Goal: Task Accomplishment & Management: Complete application form

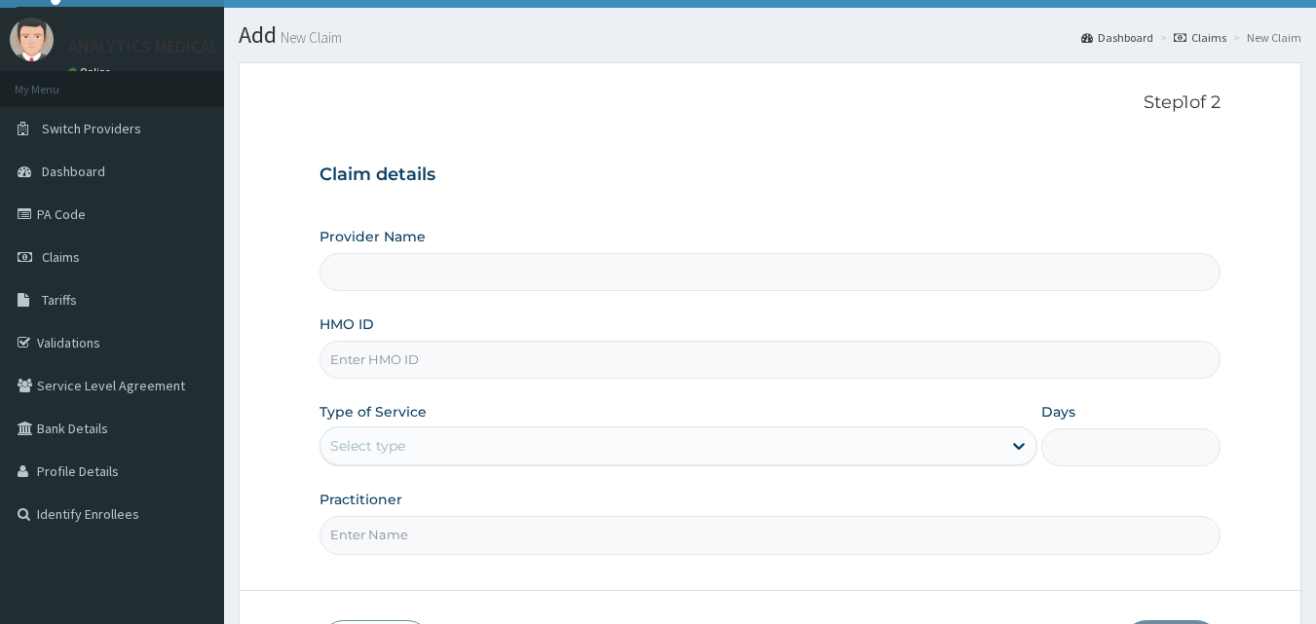
scroll to position [74, 0]
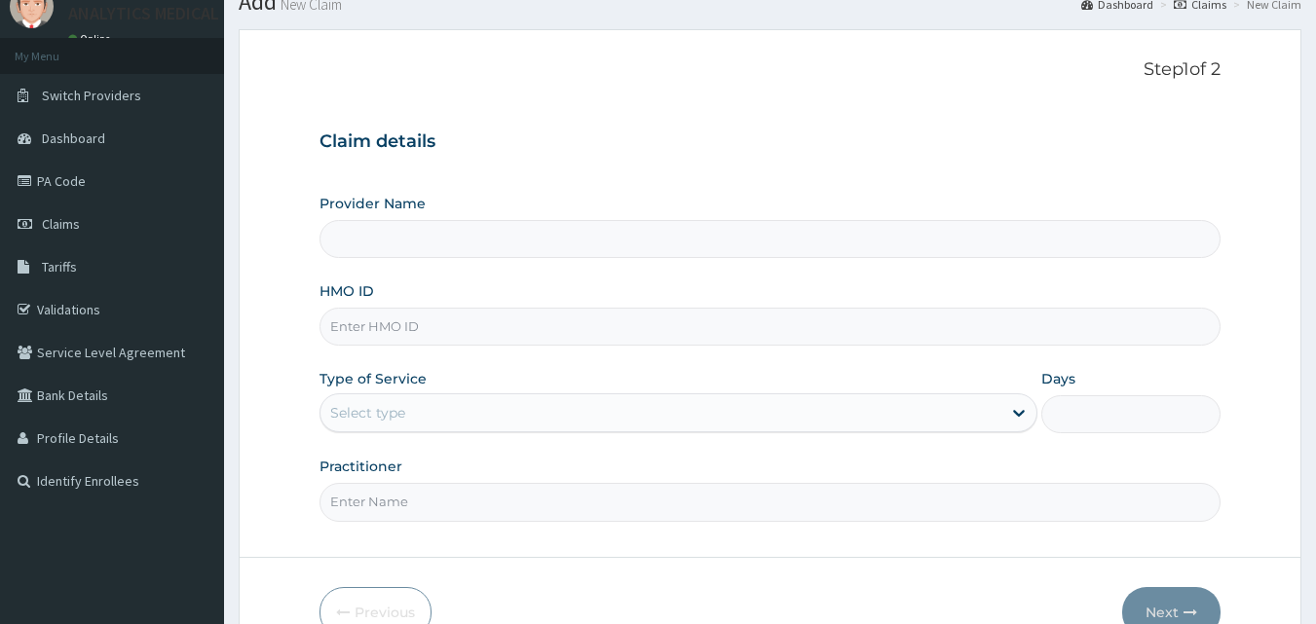
type input "Analytics Medical Diagnostic Limited"
click at [847, 326] on input "HMO ID" at bounding box center [770, 327] width 902 height 38
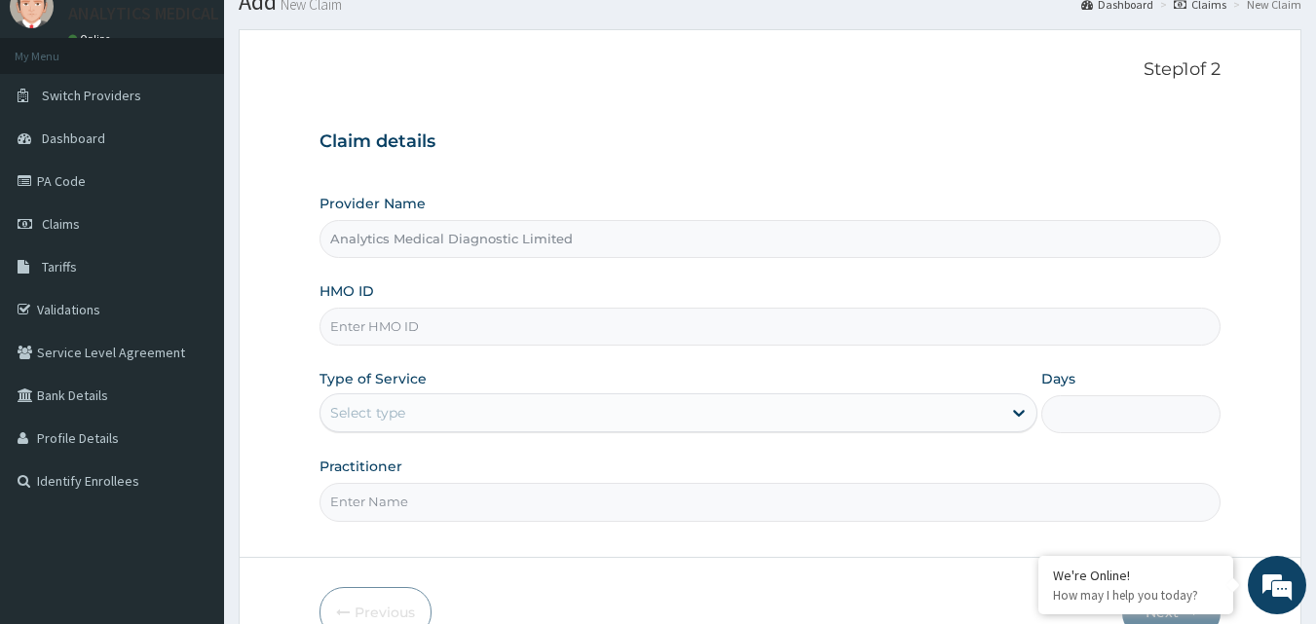
paste input "ERM/10078/A"
type input "ERM/10078/A"
click at [761, 413] on div "Select type" at bounding box center [660, 412] width 681 height 31
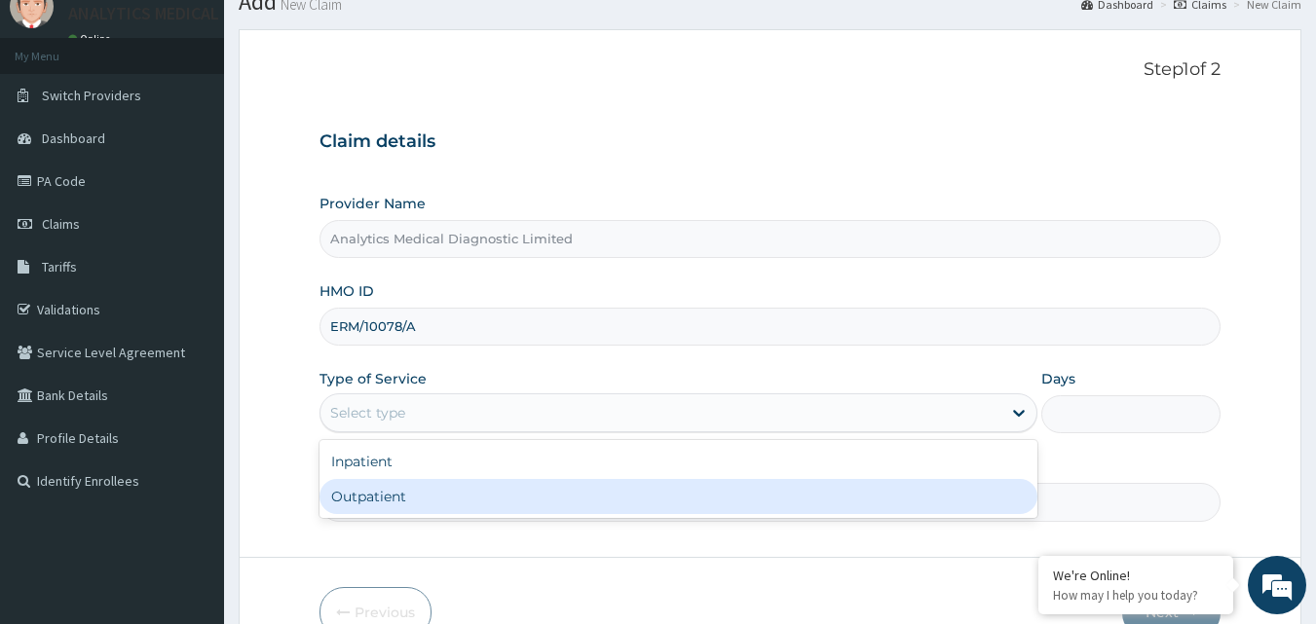
click at [700, 497] on div "Outpatient" at bounding box center [678, 496] width 718 height 35
type input "1"
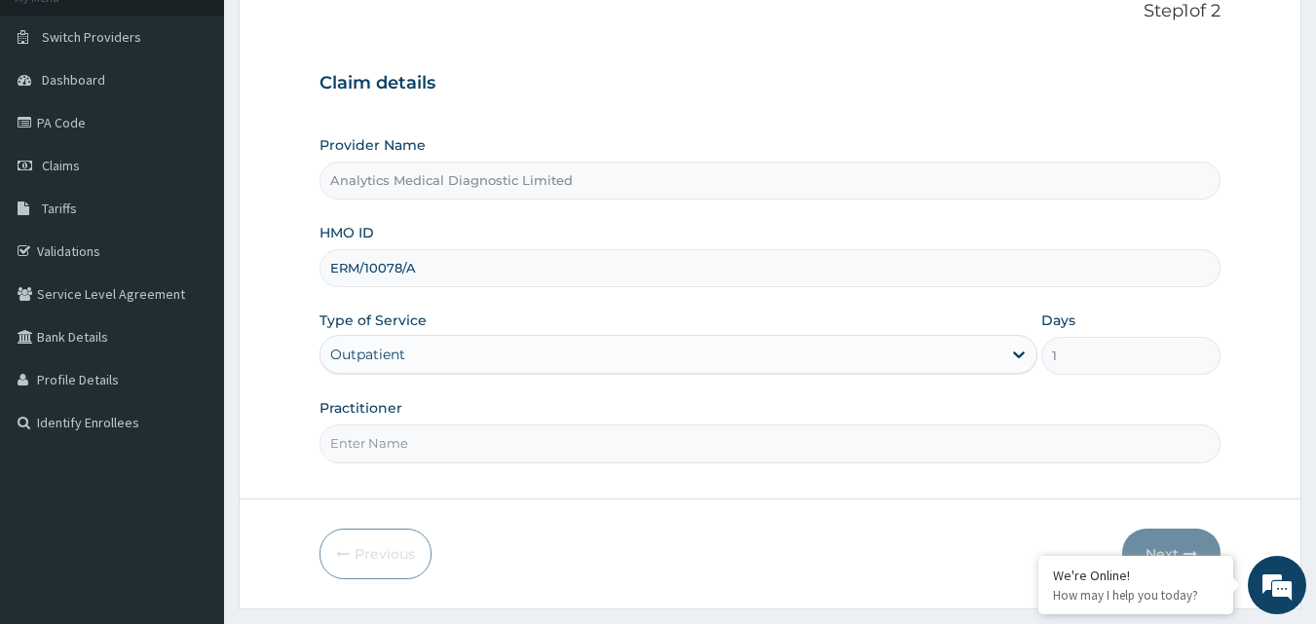
scroll to position [182, 0]
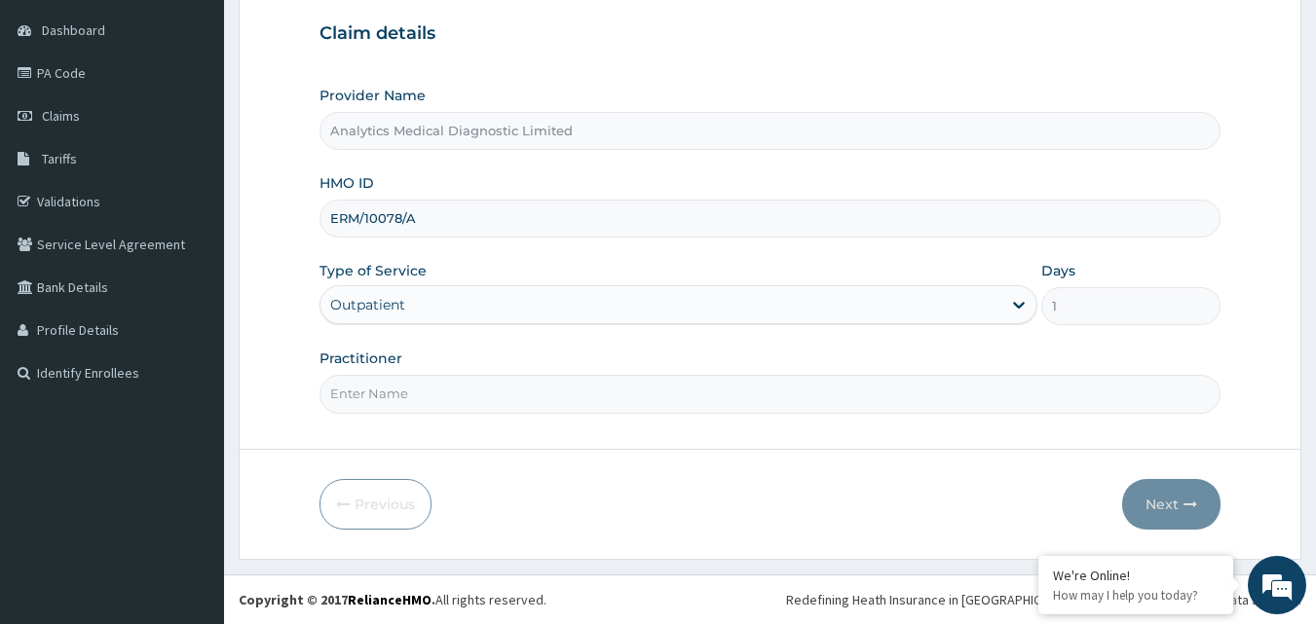
click at [691, 403] on input "Practitioner" at bounding box center [770, 394] width 902 height 38
type input "NIL"
click at [1163, 499] on button "Next" at bounding box center [1171, 504] width 98 height 51
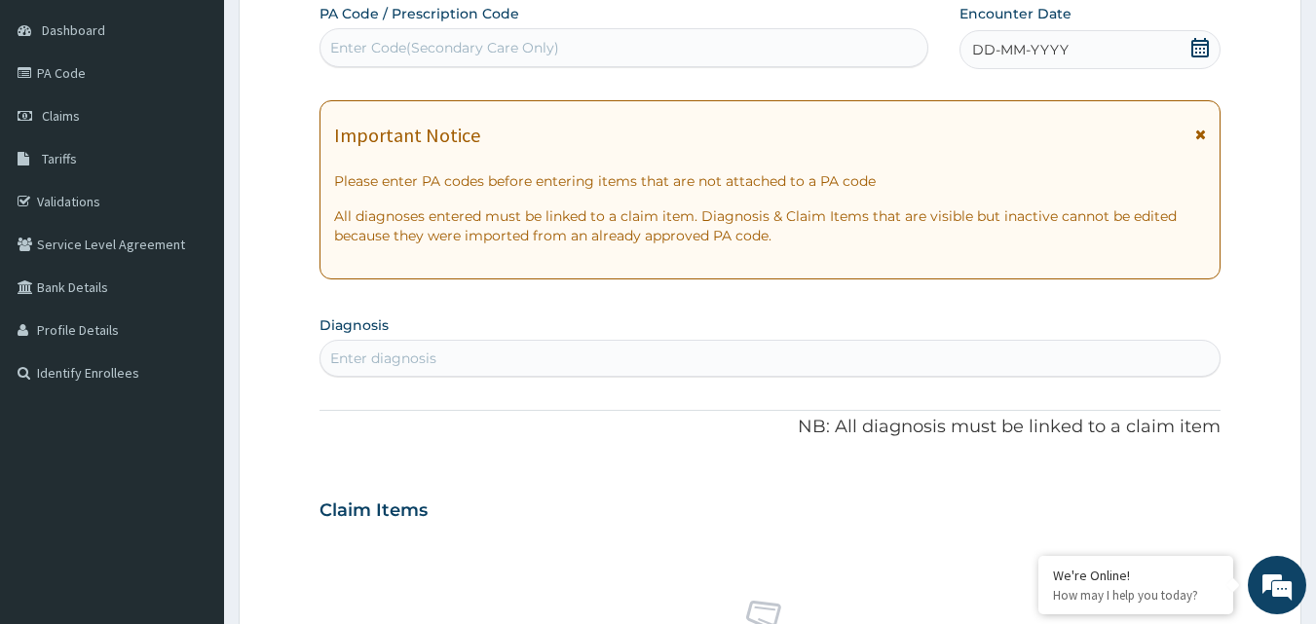
click at [551, 49] on div "Enter Code(Secondary Care Only)" at bounding box center [444, 47] width 229 height 19
paste input "PA/2EF23F"
type input "PA/2EF23F"
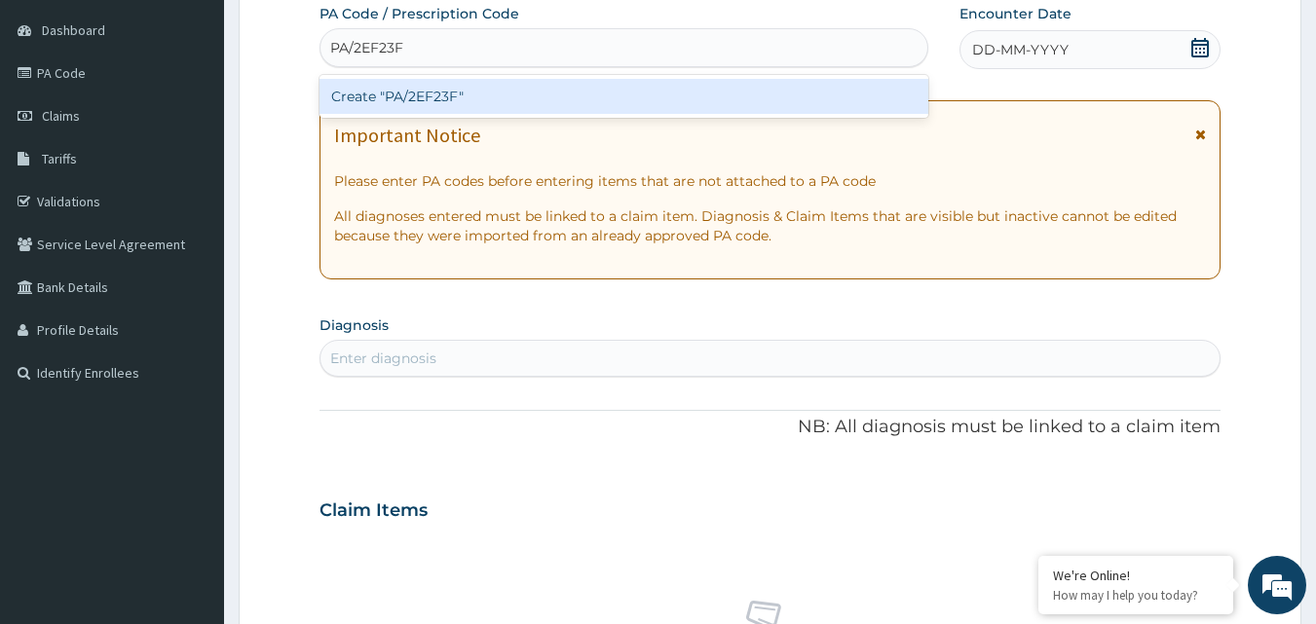
click at [520, 93] on div "Create "PA/2EF23F"" at bounding box center [624, 96] width 610 height 35
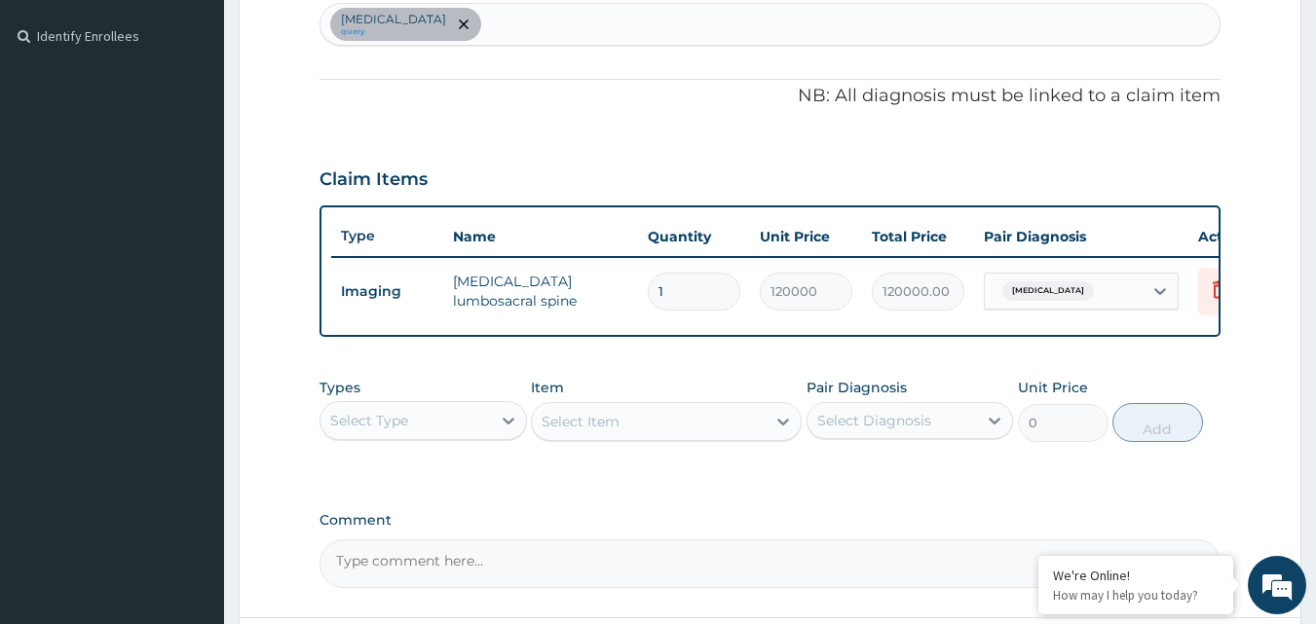
scroll to position [702, 0]
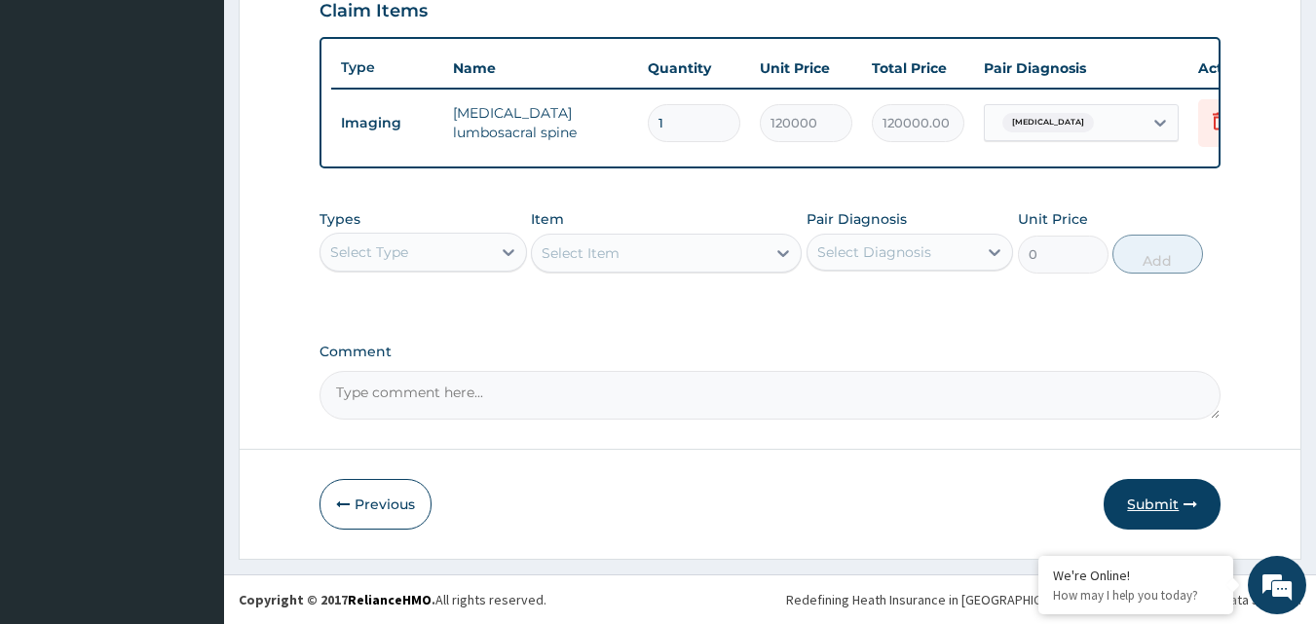
click at [1165, 503] on button "Submit" at bounding box center [1161, 504] width 117 height 51
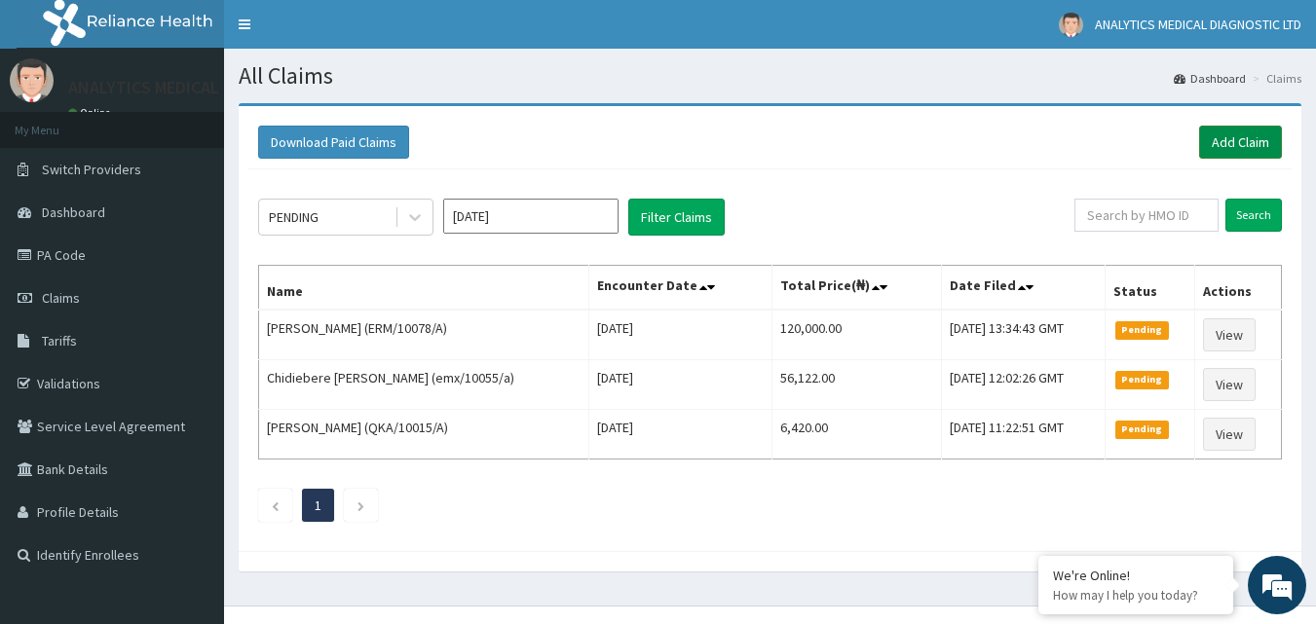
click at [1240, 135] on link "Add Claim" at bounding box center [1240, 142] width 83 height 33
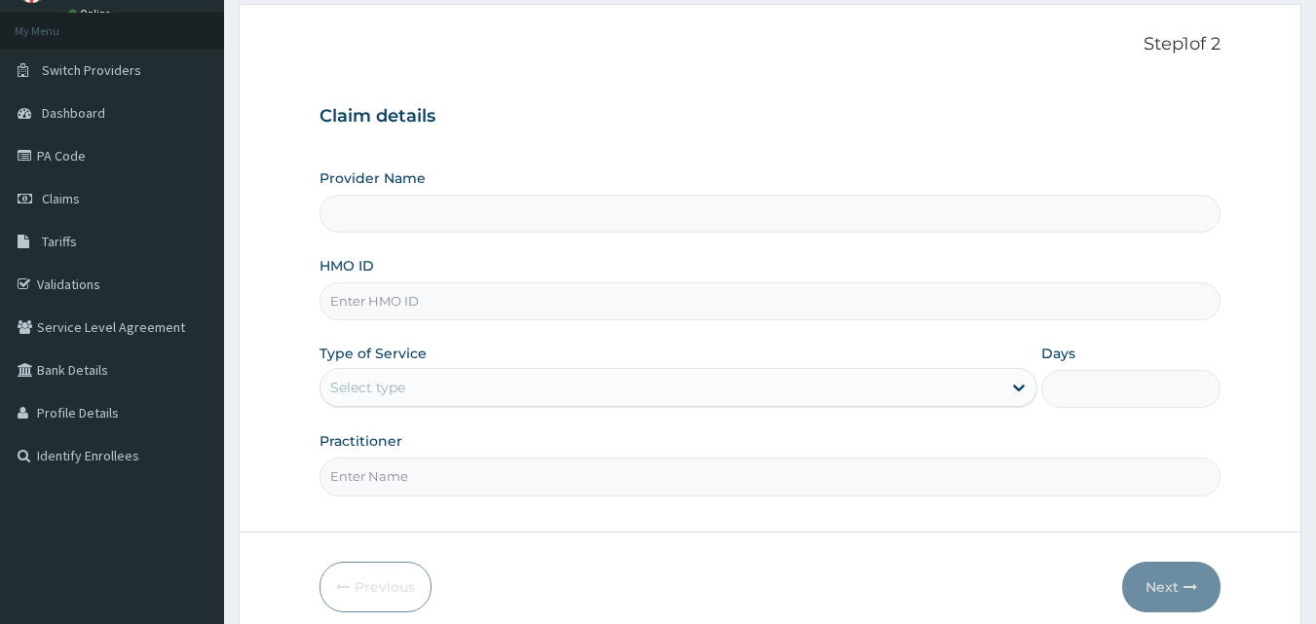
type input "Analytics Medical Diagnostic Limited"
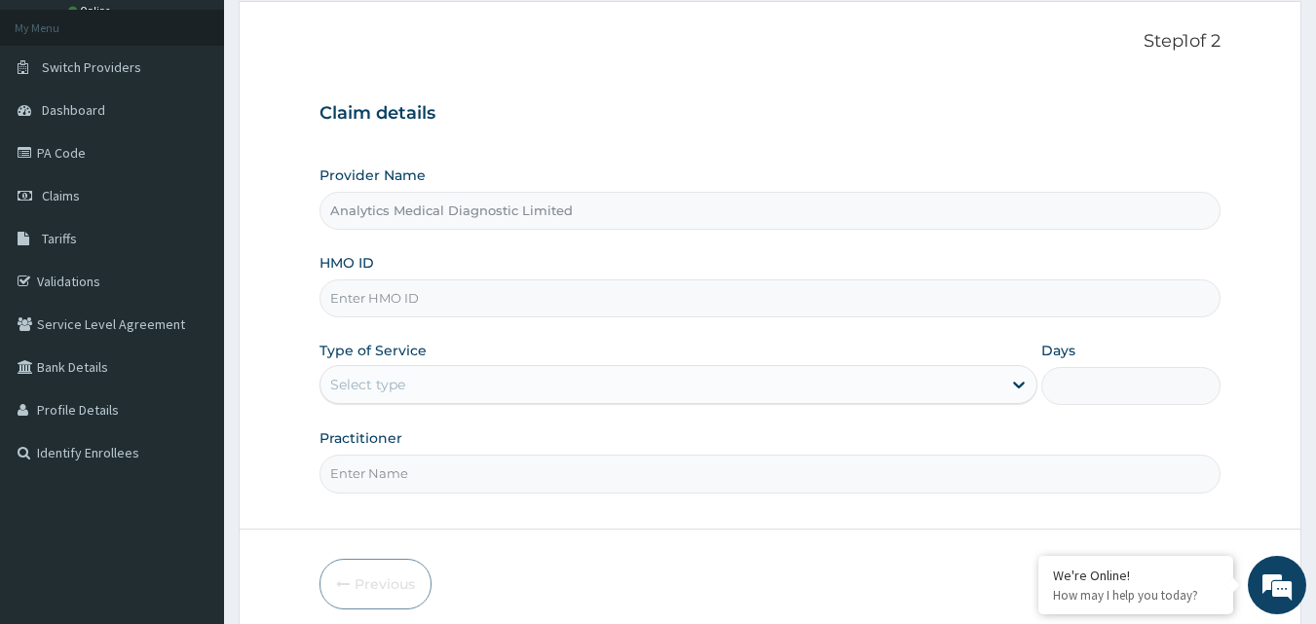
click at [614, 301] on input "HMO ID" at bounding box center [770, 298] width 902 height 38
paste input "DRA/10047/A"
type input "DRA/10047/A"
click at [523, 392] on div "Select type" at bounding box center [660, 384] width 681 height 31
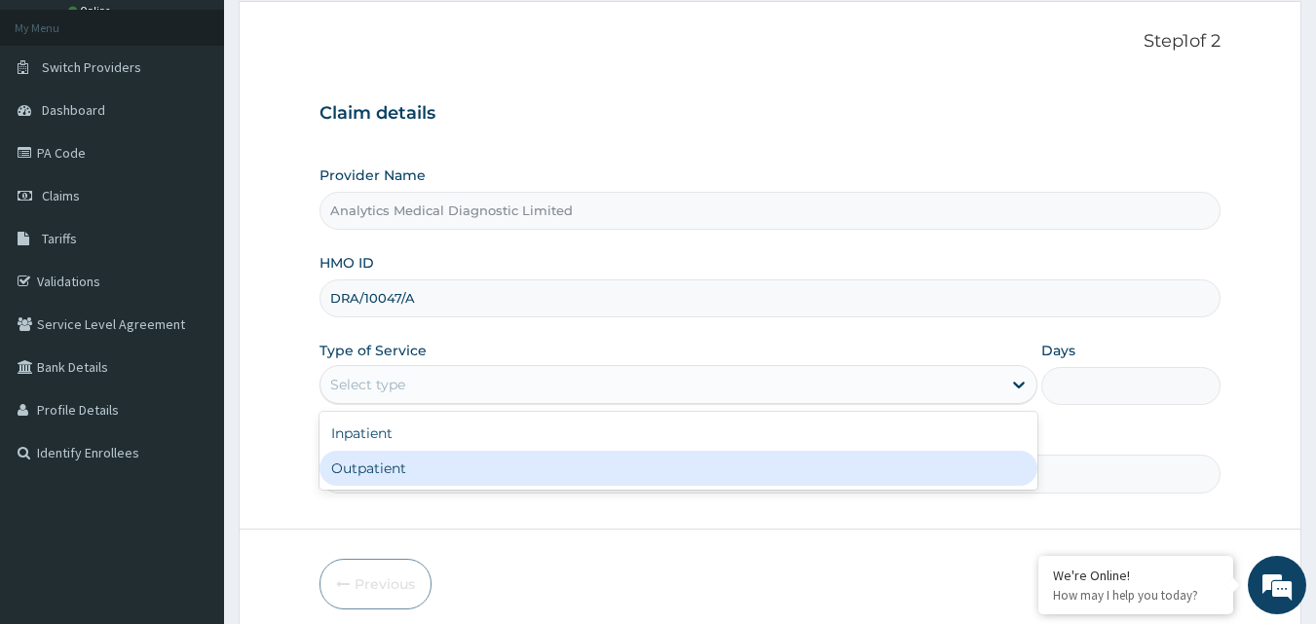
click at [407, 465] on div "Outpatient" at bounding box center [678, 468] width 718 height 35
type input "1"
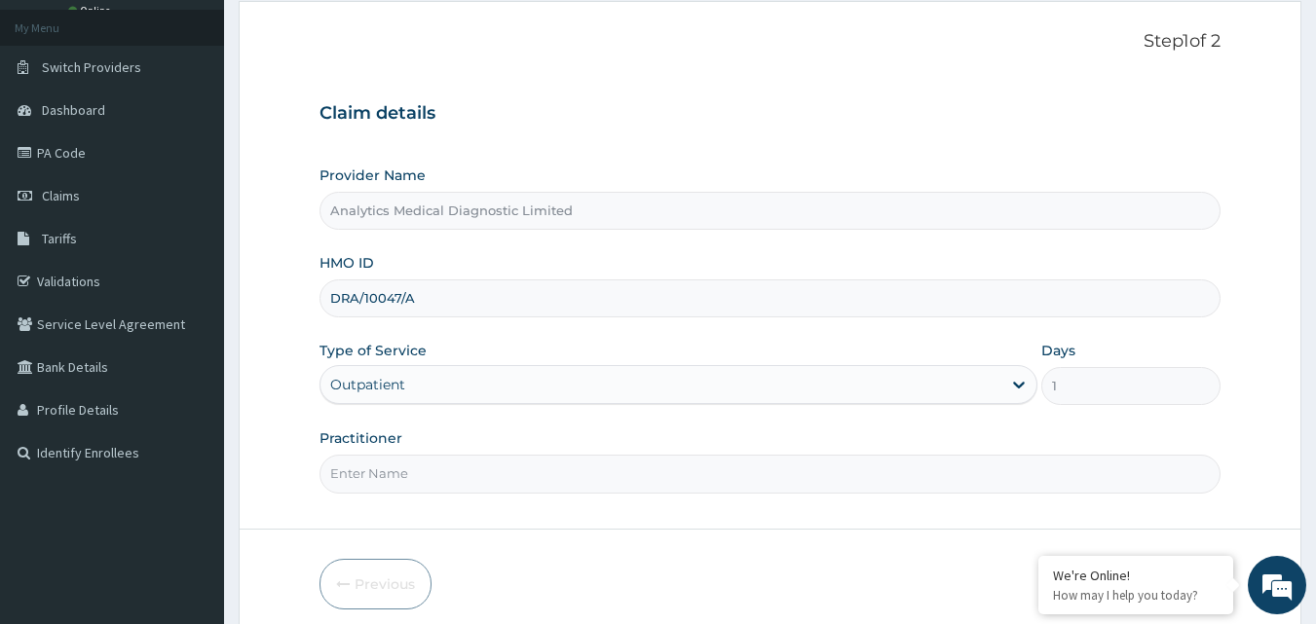
click at [400, 478] on input "Practitioner" at bounding box center [770, 474] width 902 height 38
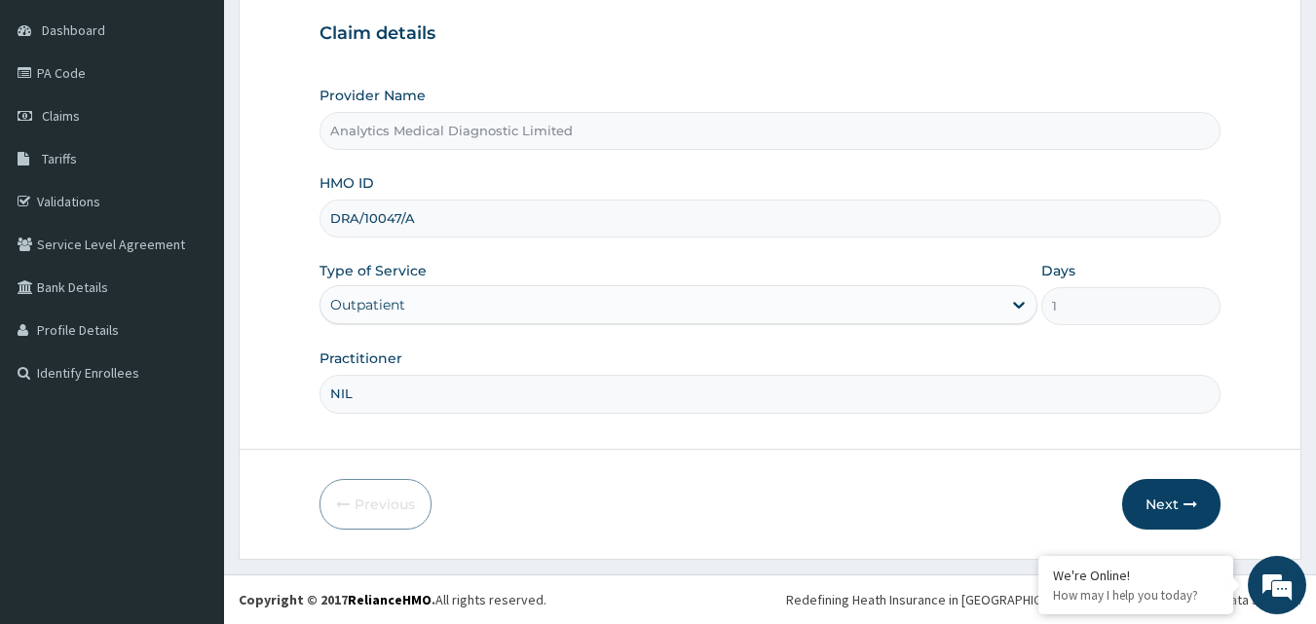
type input "NIL"
click at [1170, 503] on button "Next" at bounding box center [1171, 504] width 98 height 51
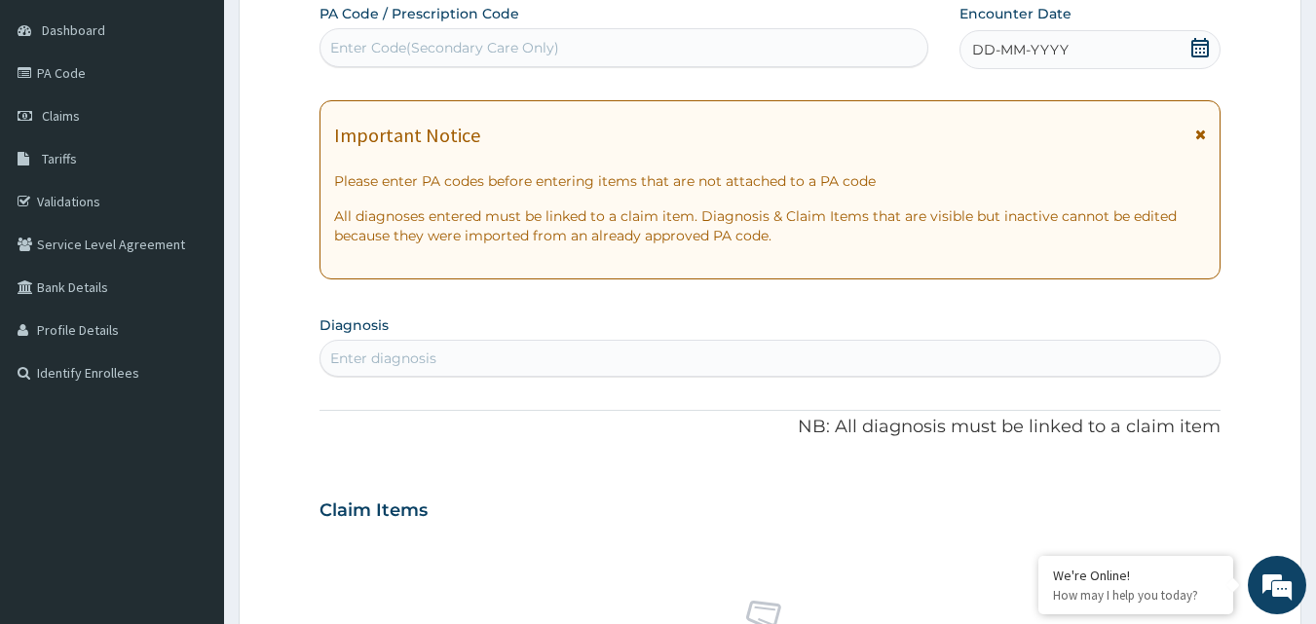
click at [654, 46] on div "Enter Code(Secondary Care Only)" at bounding box center [624, 47] width 608 height 31
paste input "PA/B0921A"
type input "PA/B0921A"
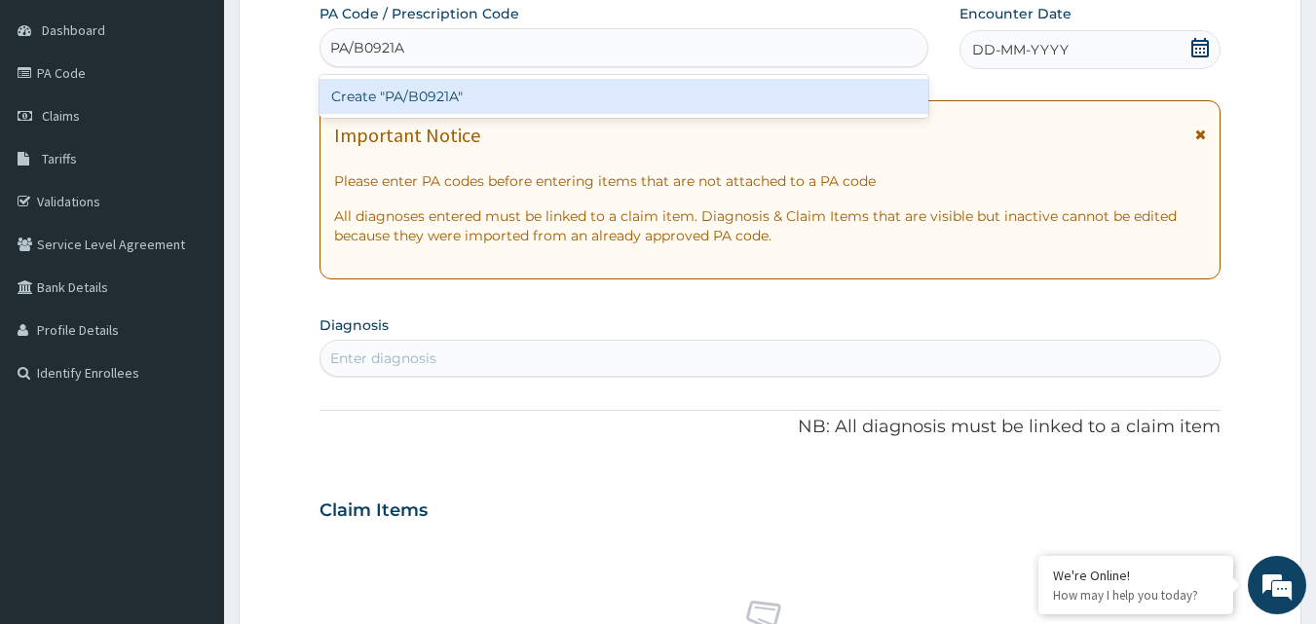
click at [619, 95] on div "Create "PA/B0921A"" at bounding box center [624, 96] width 610 height 35
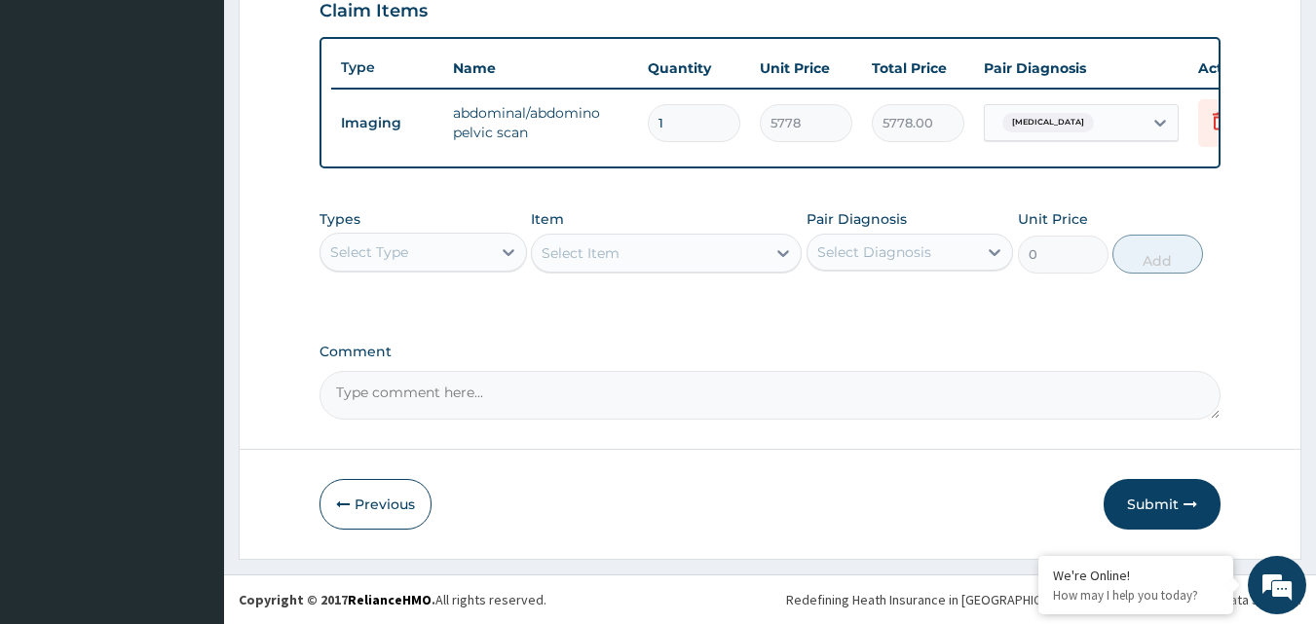
scroll to position [699, 0]
click at [1153, 505] on button "Submit" at bounding box center [1161, 504] width 117 height 51
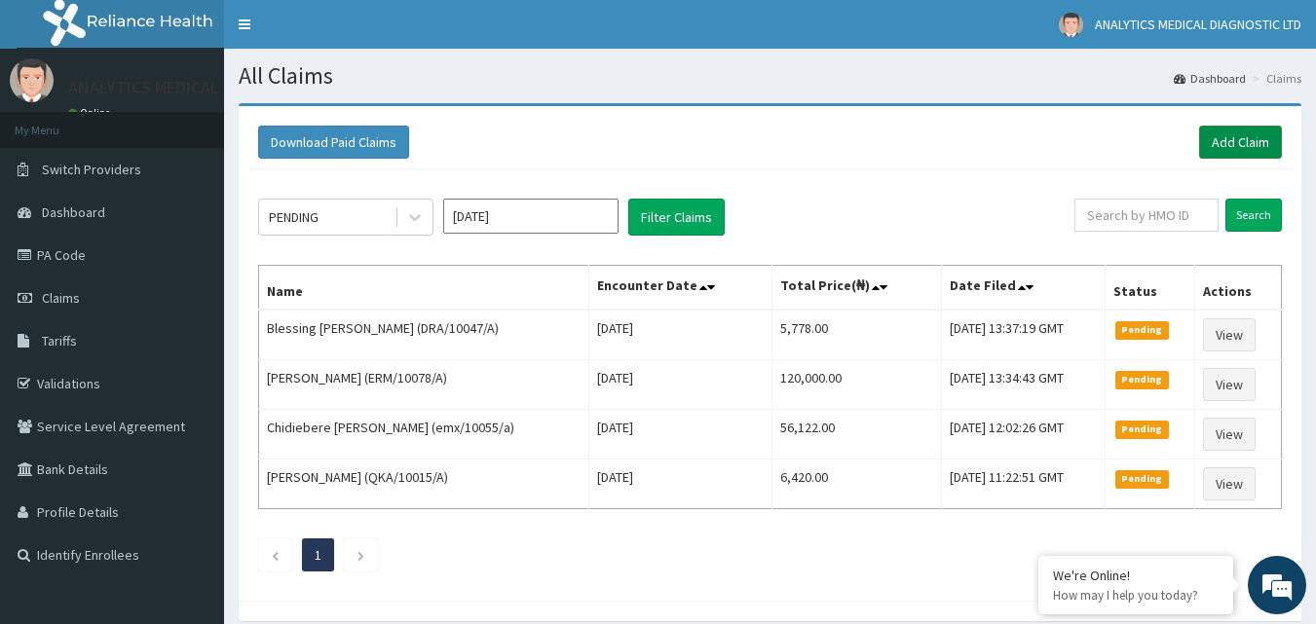
click at [1219, 135] on link "Add Claim" at bounding box center [1240, 142] width 83 height 33
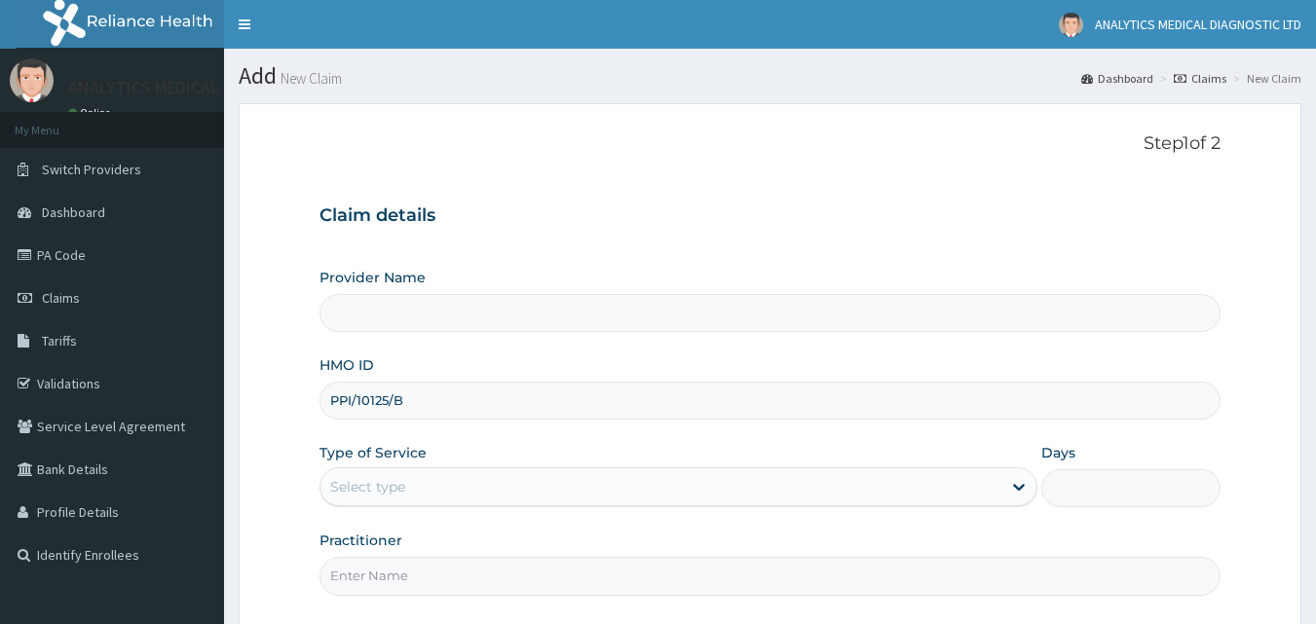
type input "Analytics Medical Diagnostic Limited"
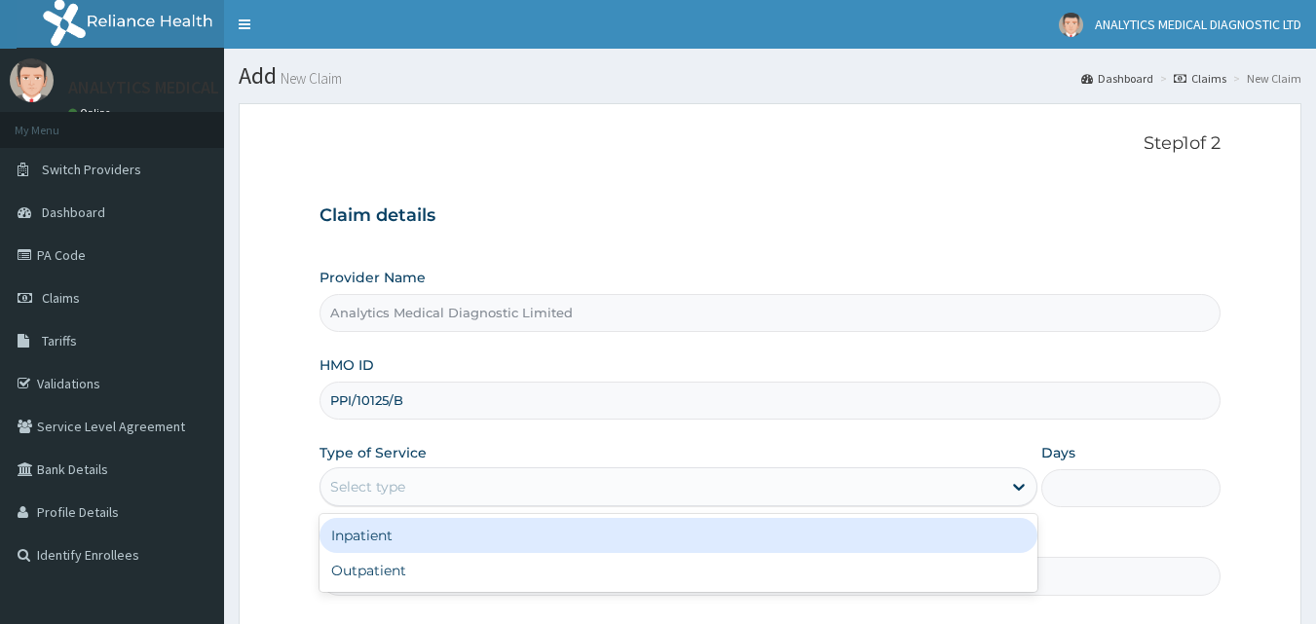
click at [588, 495] on div "Select type" at bounding box center [660, 486] width 681 height 31
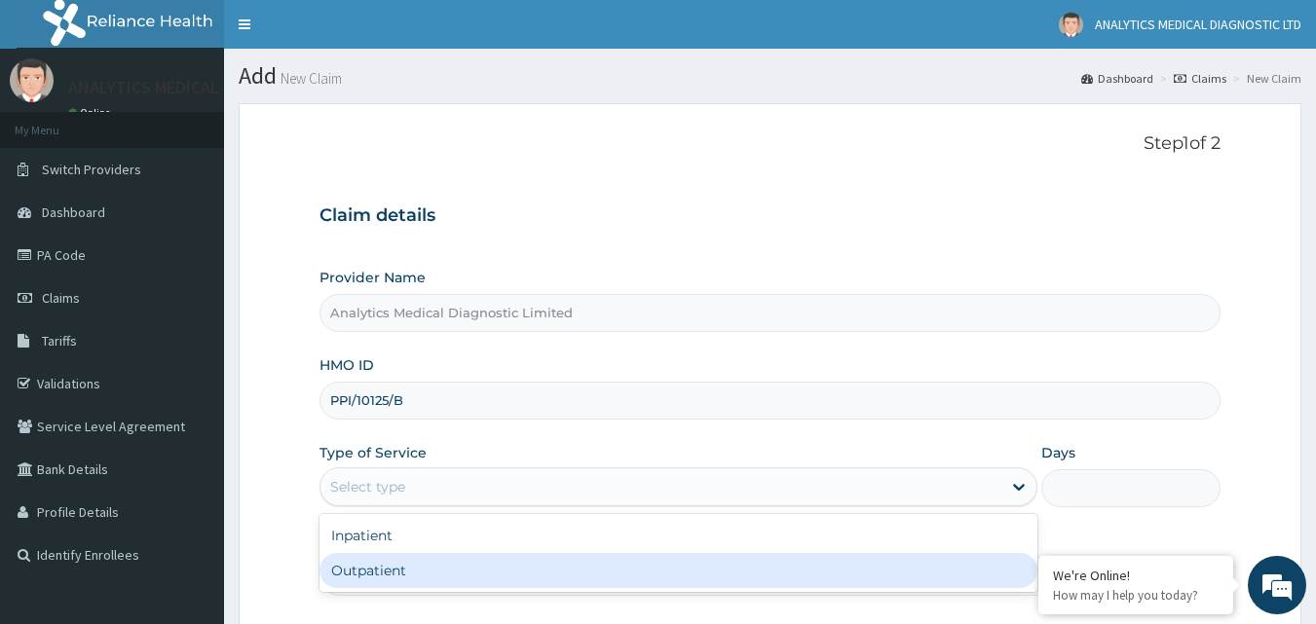
click at [533, 569] on div "Outpatient" at bounding box center [678, 570] width 718 height 35
type input "1"
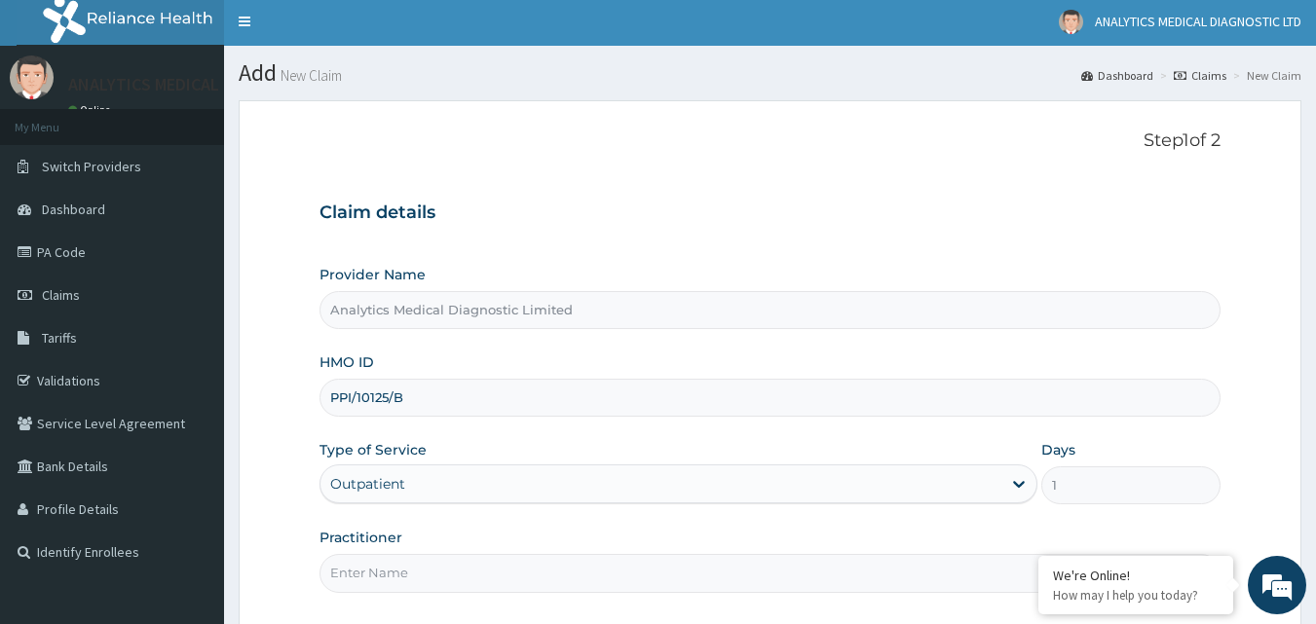
scroll to position [182, 0]
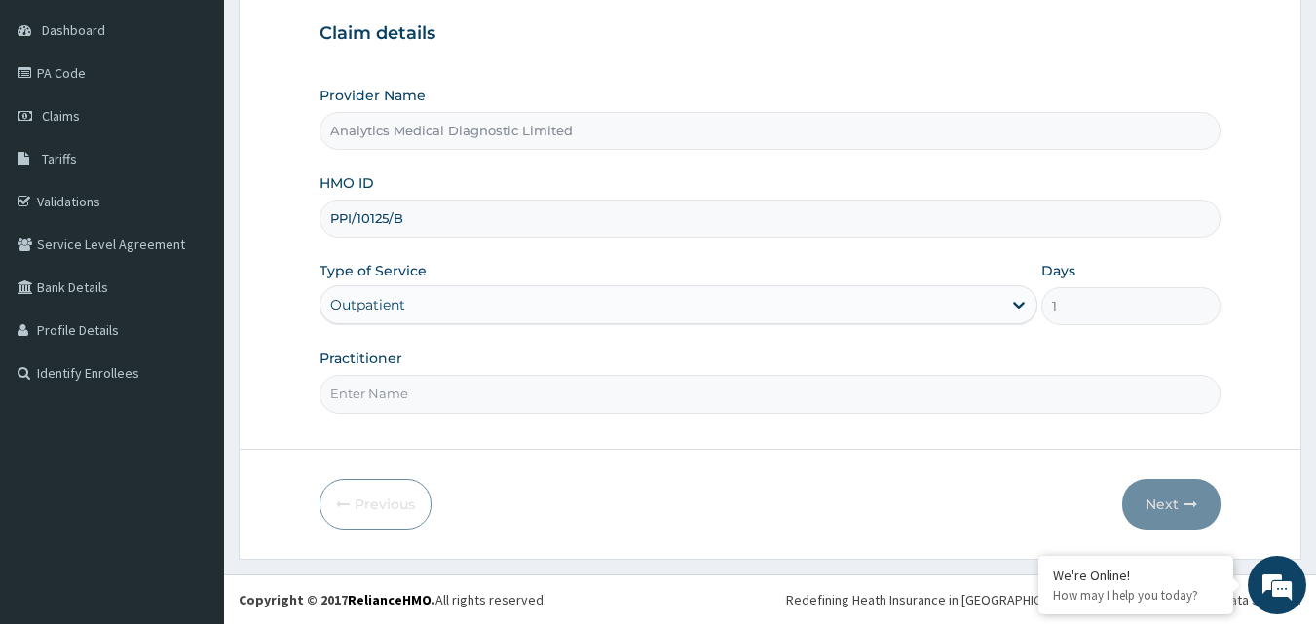
click at [664, 390] on input "Practitioner" at bounding box center [770, 394] width 902 height 38
type input "NIL"
click at [1171, 498] on button "Next" at bounding box center [1171, 504] width 98 height 51
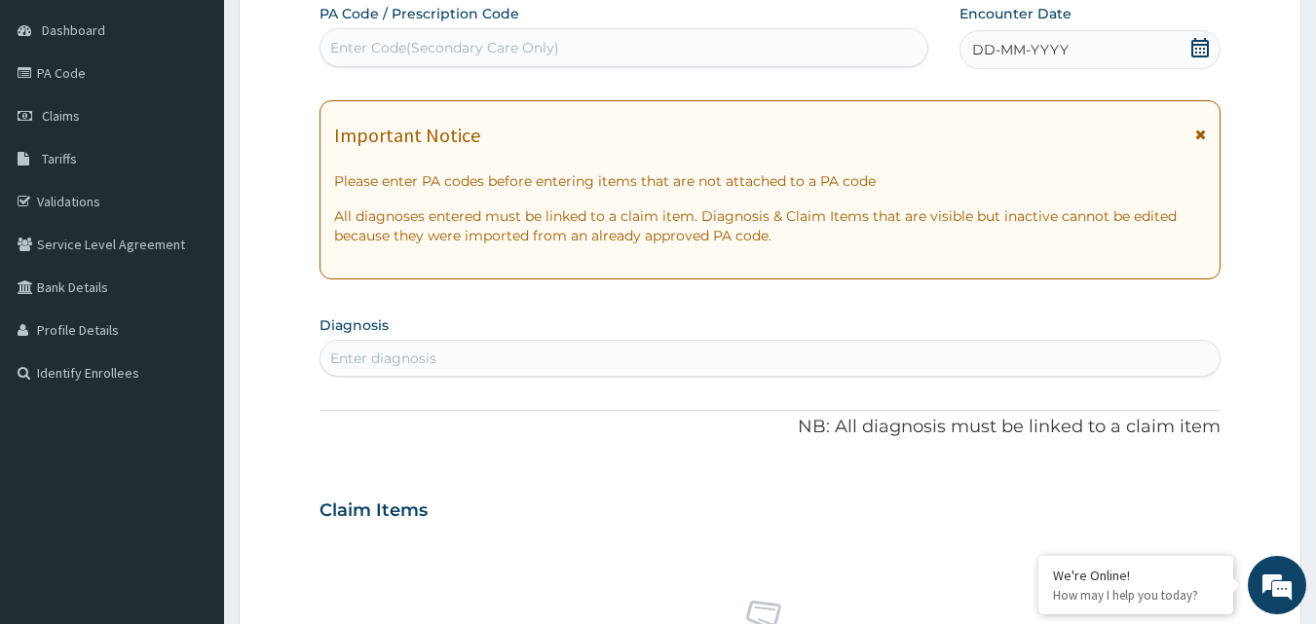
click at [568, 39] on div "Enter Code(Secondary Care Only)" at bounding box center [624, 47] width 608 height 31
paste input "PA/CC2DEA"
type input "PA/CC2DEA"
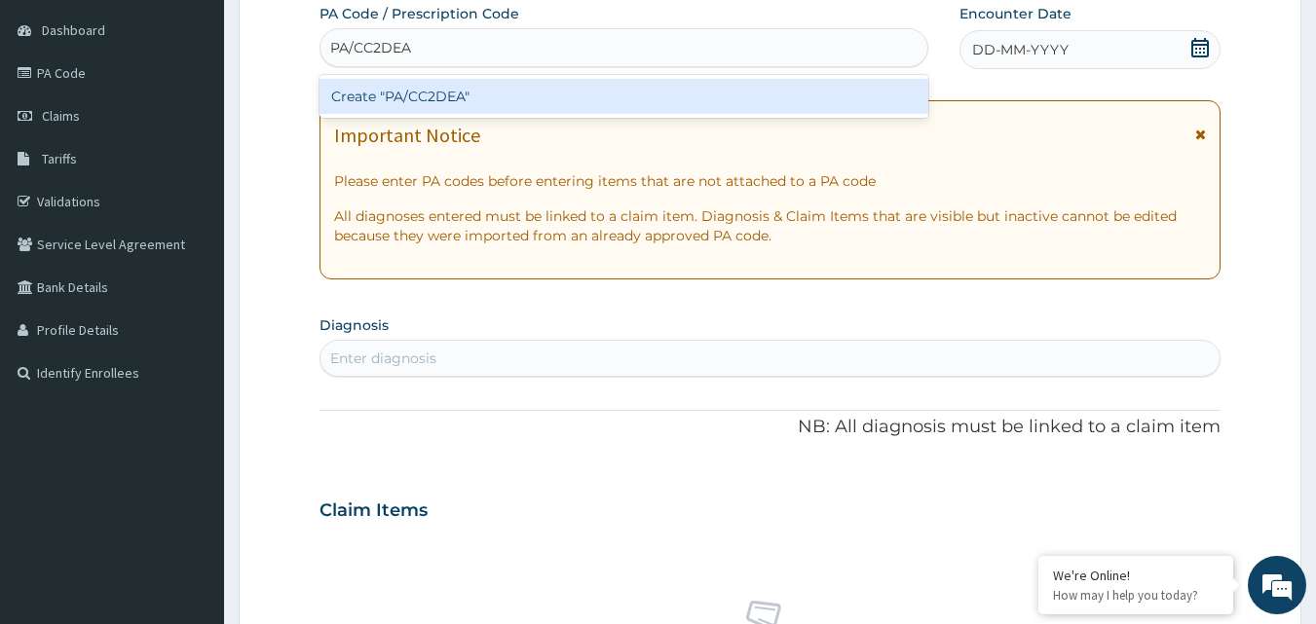
scroll to position [0, 0]
click at [542, 85] on div "Create "PA/CC2DEA"" at bounding box center [624, 96] width 610 height 35
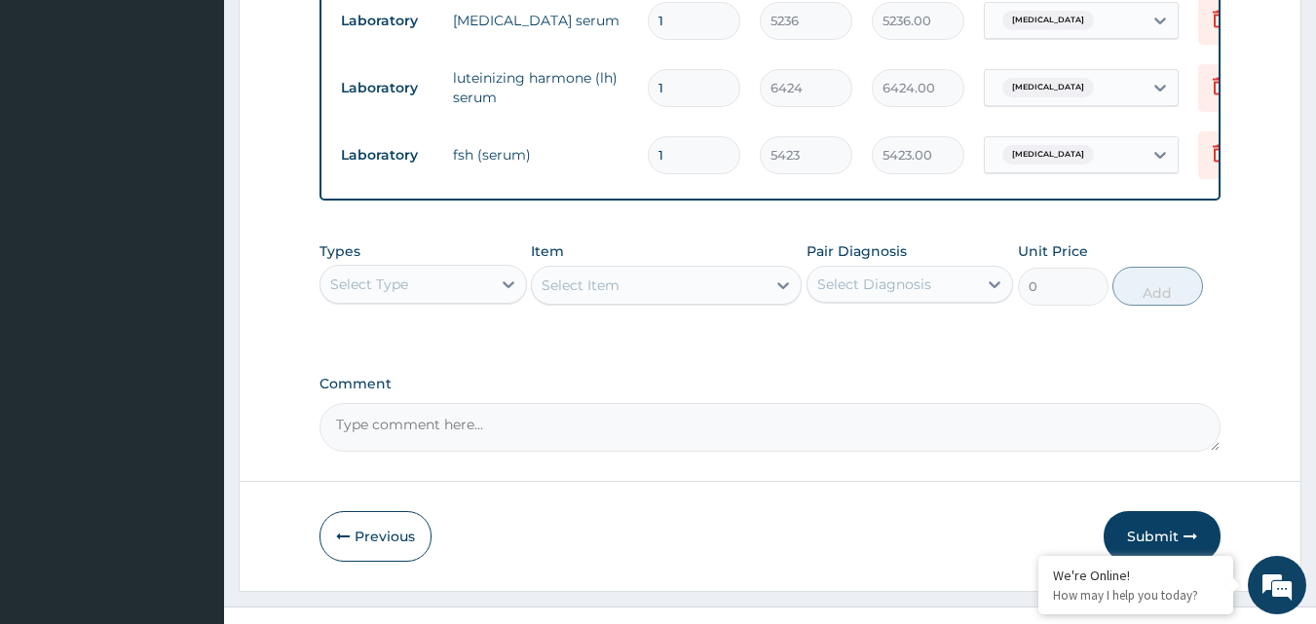
scroll to position [904, 0]
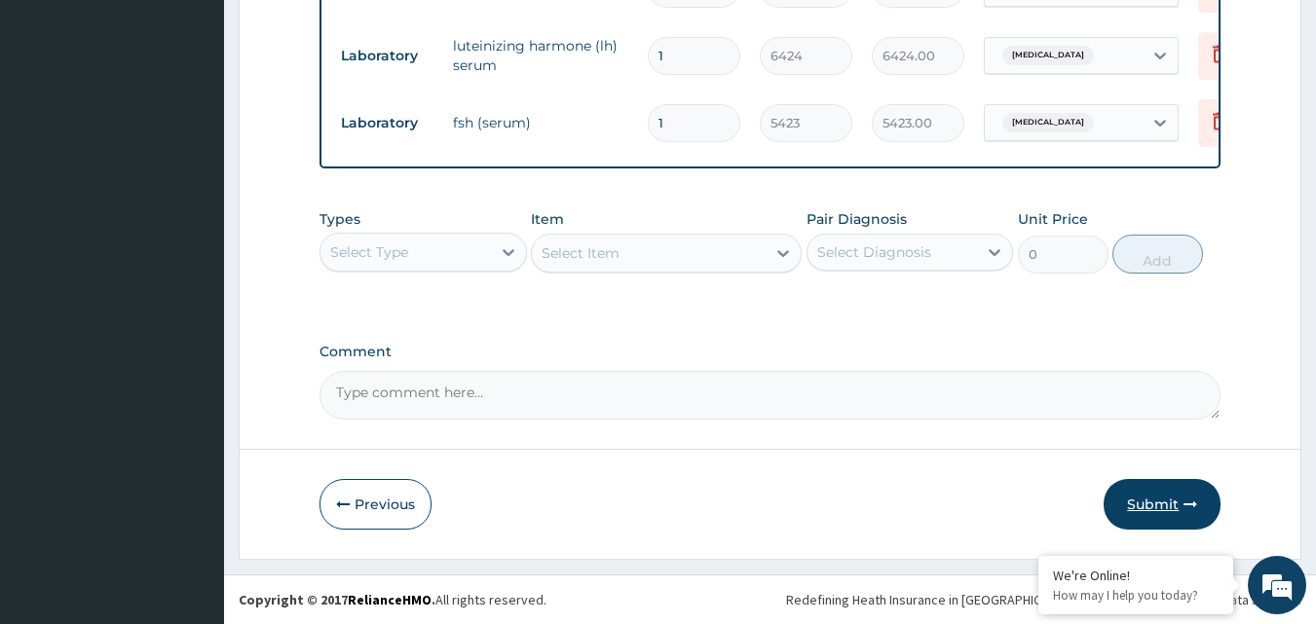
click at [1135, 501] on button "Submit" at bounding box center [1161, 504] width 117 height 51
